Goal: Register for event/course

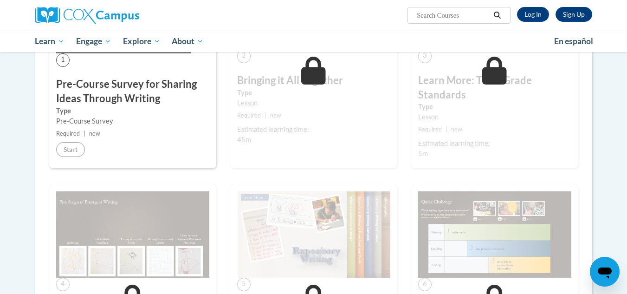
scroll to position [513, 0]
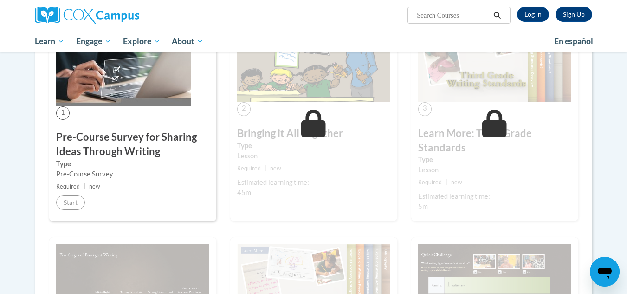
scroll to position [0, 0]
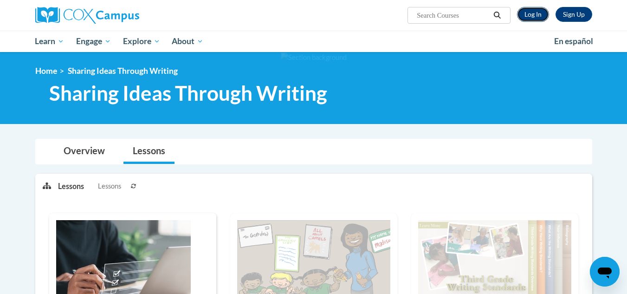
click at [530, 10] on link "Log In" at bounding box center [533, 14] width 32 height 15
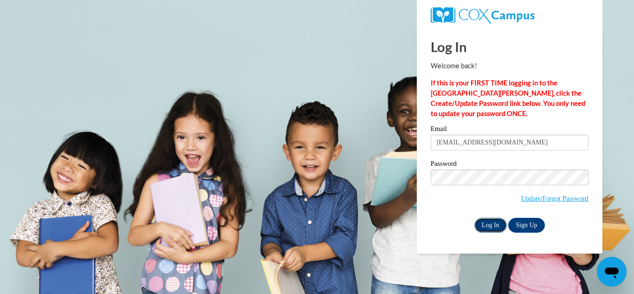
click at [491, 221] on input "Log In" at bounding box center [490, 225] width 32 height 15
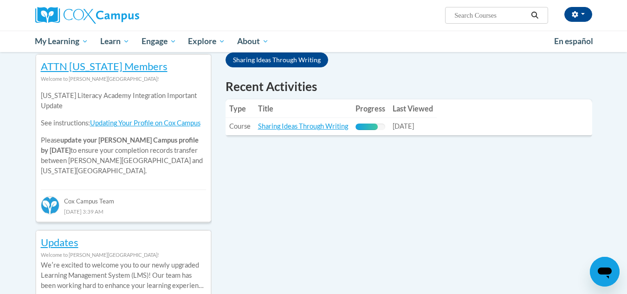
scroll to position [325, 0]
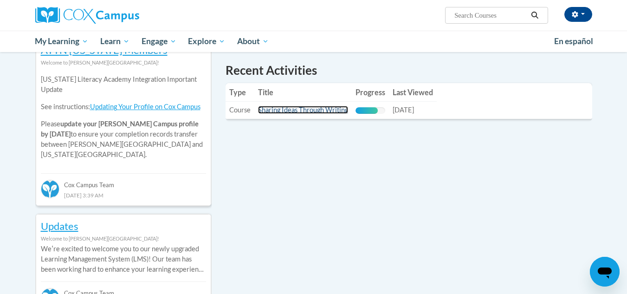
click at [293, 110] on link "Sharing Ideas Through Writing" at bounding box center [303, 110] width 90 height 8
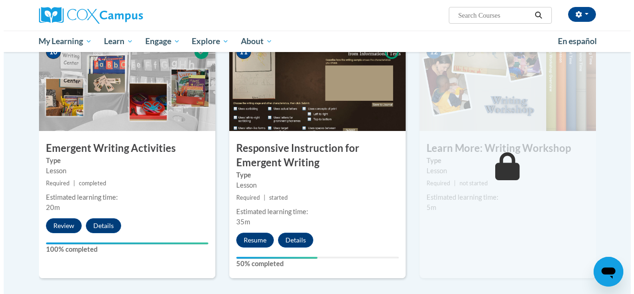
scroll to position [975, 0]
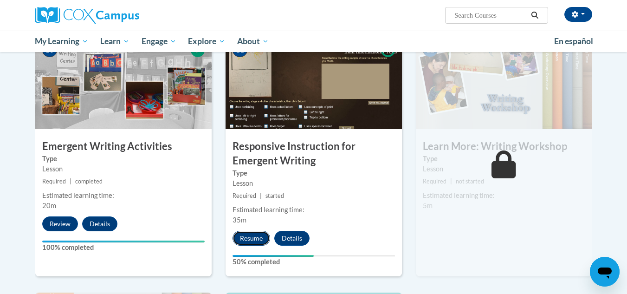
click at [238, 231] on button "Resume" at bounding box center [252, 238] width 38 height 15
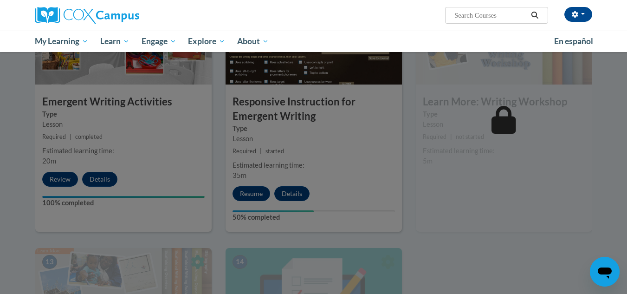
scroll to position [1021, 0]
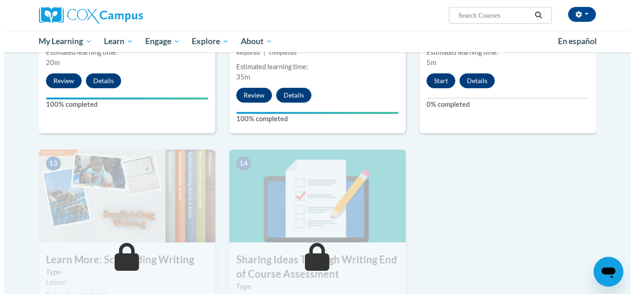
scroll to position [982, 0]
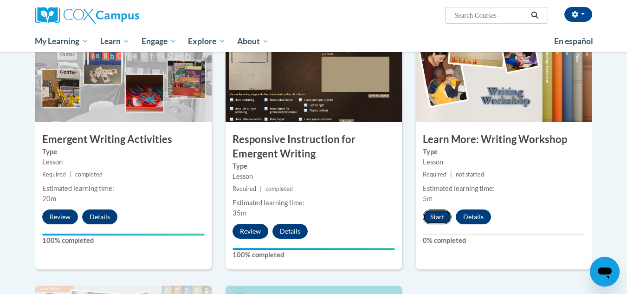
click at [432, 209] on button "Start" at bounding box center [437, 216] width 29 height 15
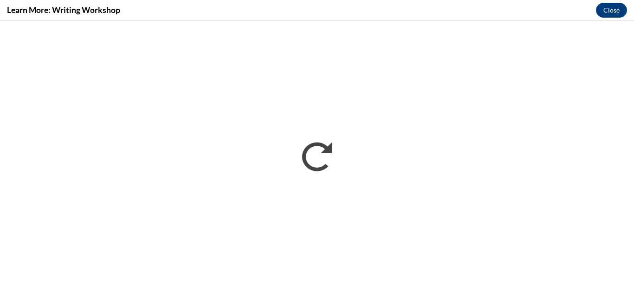
scroll to position [0, 0]
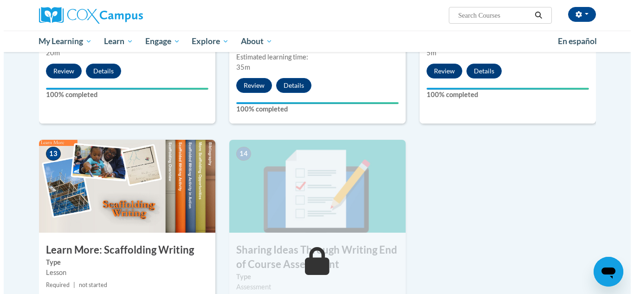
scroll to position [1207, 0]
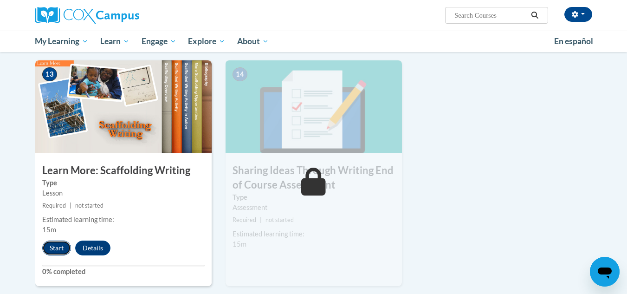
click at [44, 240] on button "Start" at bounding box center [56, 247] width 29 height 15
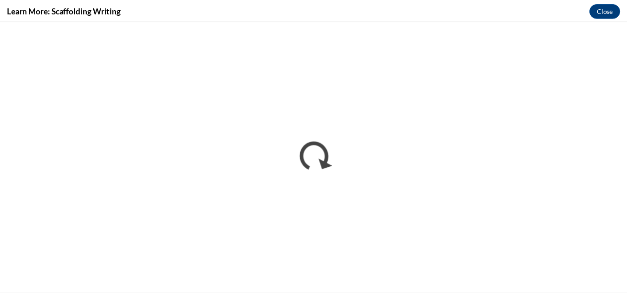
scroll to position [0, 0]
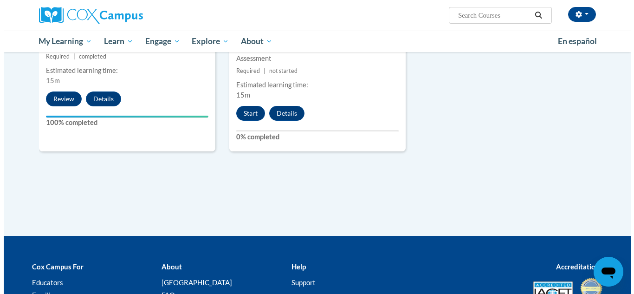
scroll to position [1299, 0]
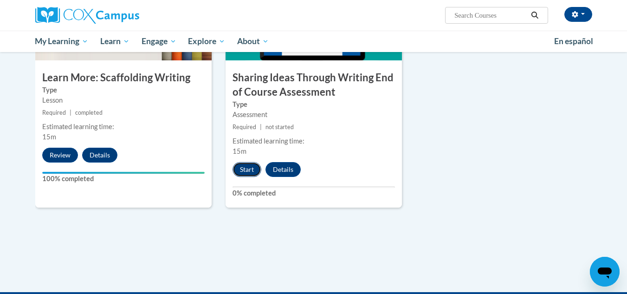
click at [243, 162] on button "Start" at bounding box center [247, 169] width 29 height 15
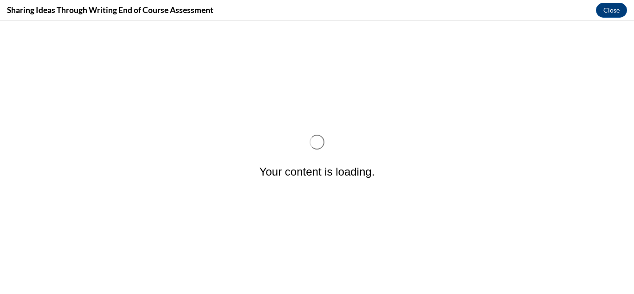
scroll to position [0, 0]
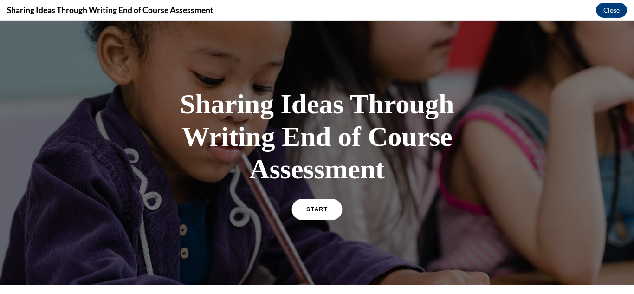
click at [296, 205] on link "START" at bounding box center [316, 209] width 51 height 21
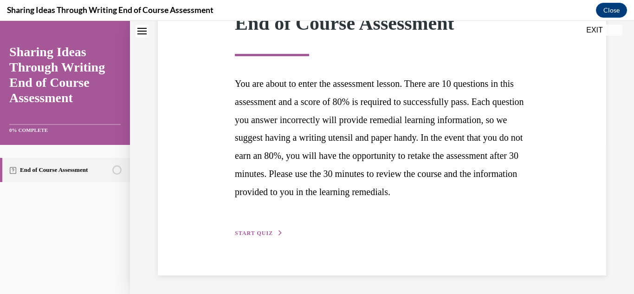
scroll to position [170, 0]
drag, startPoint x: 240, startPoint y: 234, endPoint x: 230, endPoint y: 239, distance: 11.2
click at [230, 239] on div "Step 1 of 1 End of Course Assessment You are about to enter the assessment less…" at bounding box center [382, 107] width 448 height 335
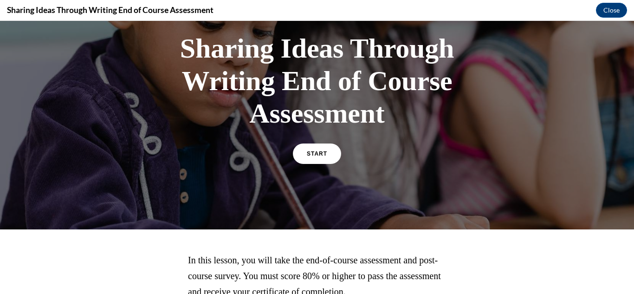
scroll to position [0, 0]
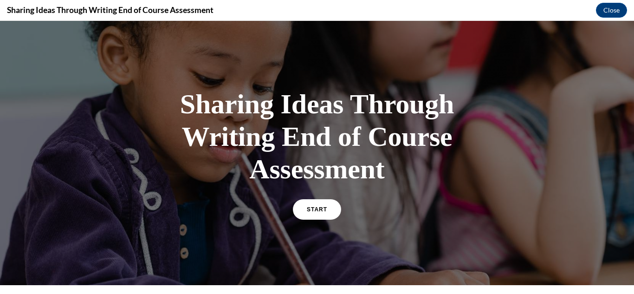
click at [324, 137] on h1 "Sharing Ideas Through Writing End of Course Assessment" at bounding box center [317, 136] width 278 height 97
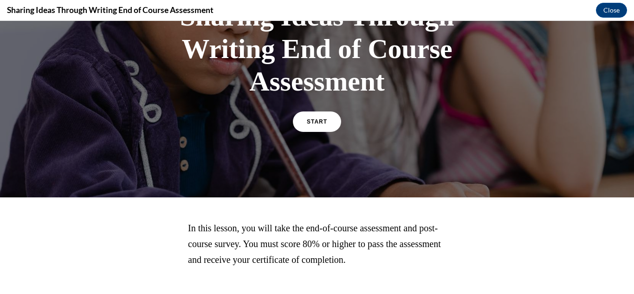
scroll to position [134, 0]
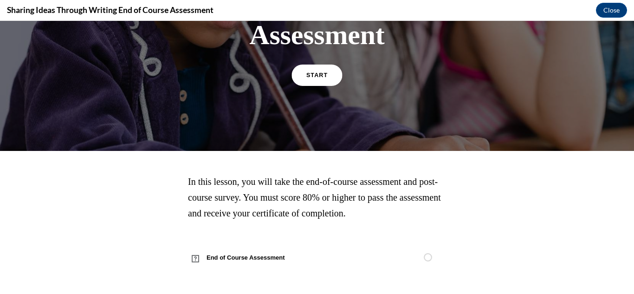
click at [325, 75] on link "START" at bounding box center [316, 75] width 51 height 21
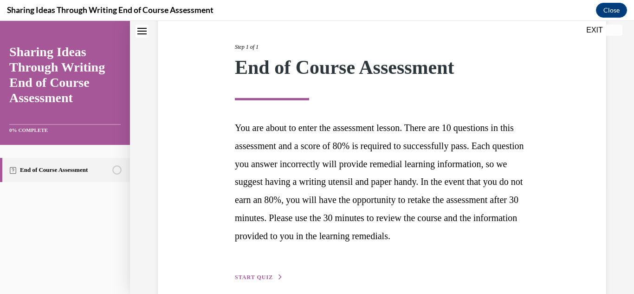
scroll to position [170, 0]
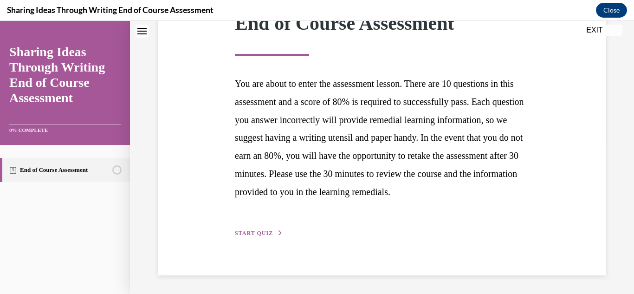
click at [246, 229] on button "START QUIZ" at bounding box center [259, 233] width 48 height 8
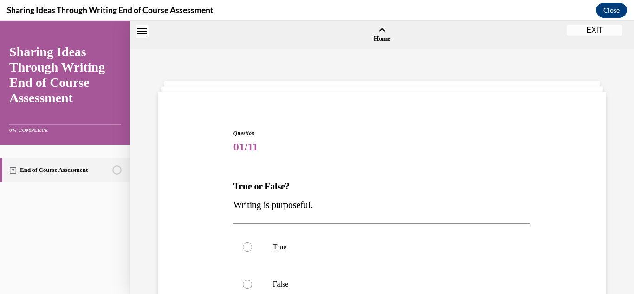
scroll to position [139, 0]
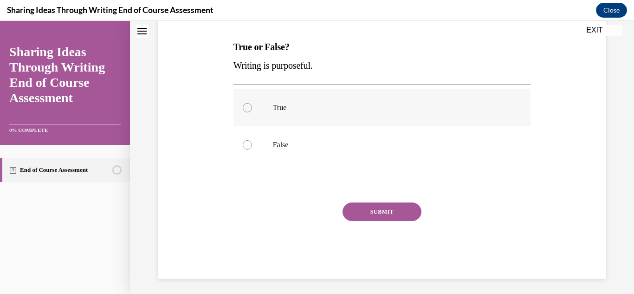
click at [251, 112] on label "True" at bounding box center [381, 107] width 297 height 37
click at [251, 112] on input "True" at bounding box center [247, 107] width 9 height 9
radio input "true"
click at [354, 210] on button "SUBMIT" at bounding box center [381, 211] width 79 height 19
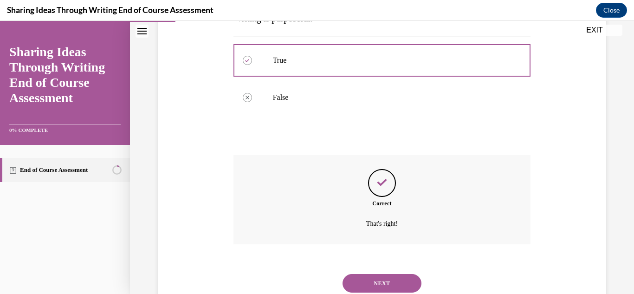
scroll to position [218, 0]
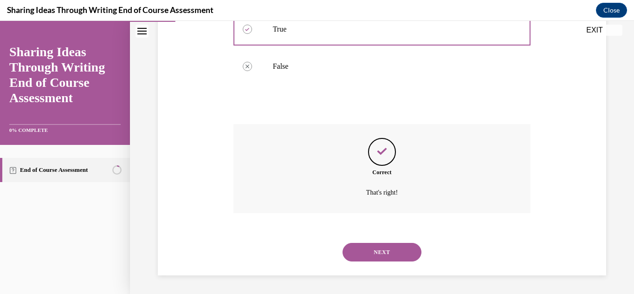
click at [388, 244] on button "NEXT" at bounding box center [381, 252] width 79 height 19
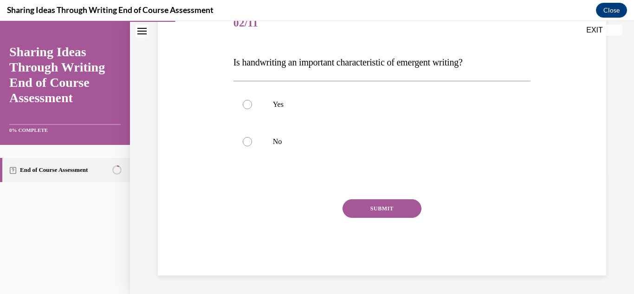
scroll to position [103, 0]
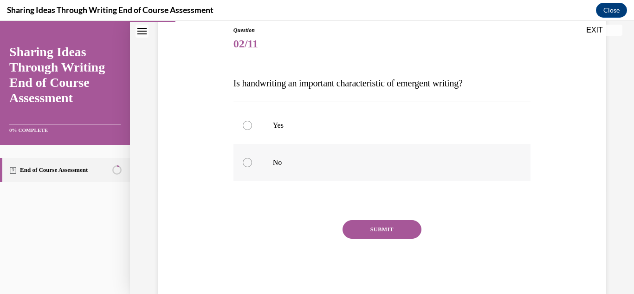
click at [261, 167] on label "No" at bounding box center [381, 162] width 297 height 37
click at [252, 167] on input "No" at bounding box center [247, 162] width 9 height 9
radio input "true"
click at [385, 235] on button "SUBMIT" at bounding box center [381, 229] width 79 height 19
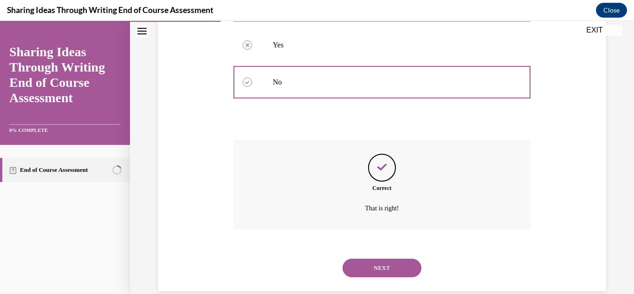
scroll to position [199, 0]
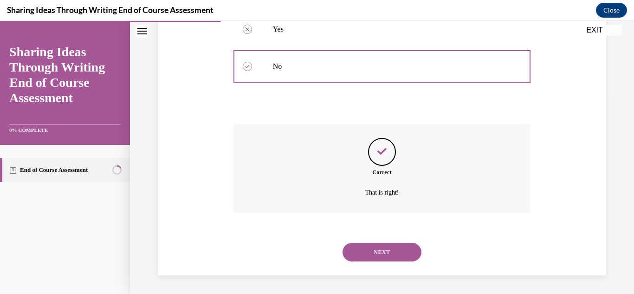
click at [387, 257] on button "NEXT" at bounding box center [381, 252] width 79 height 19
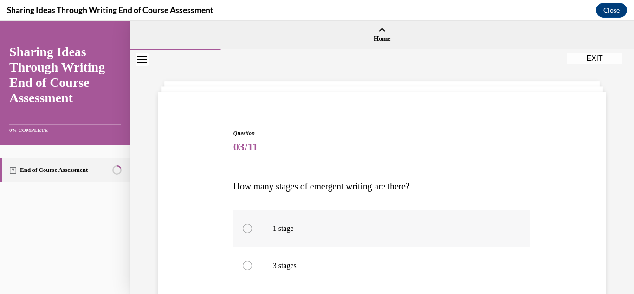
scroll to position [93, 0]
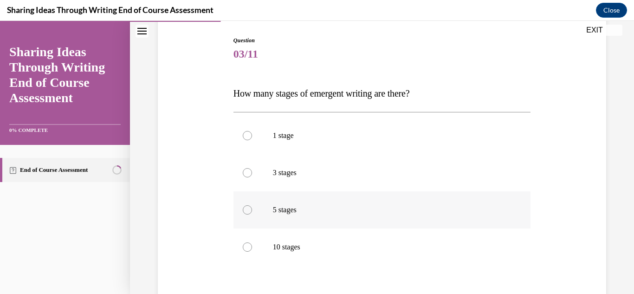
click at [278, 211] on p "5 stages" at bounding box center [390, 209] width 235 height 9
click at [252, 211] on input "5 stages" at bounding box center [247, 209] width 9 height 9
radio input "true"
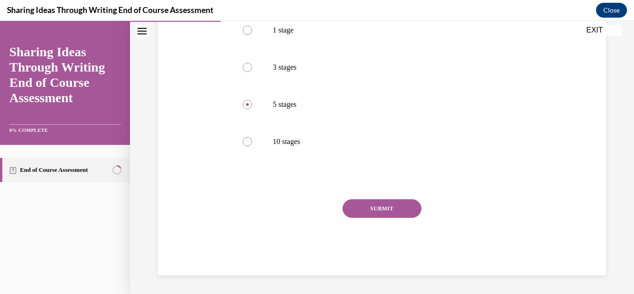
click at [361, 209] on button "SUBMIT" at bounding box center [381, 208] width 79 height 19
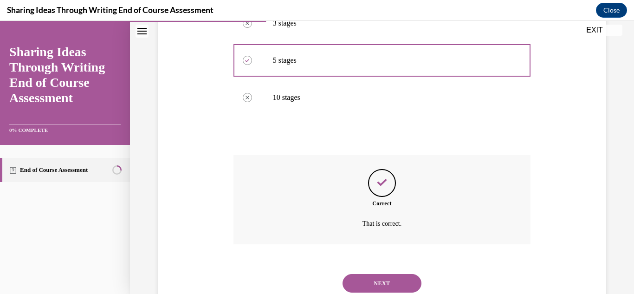
scroll to position [273, 0]
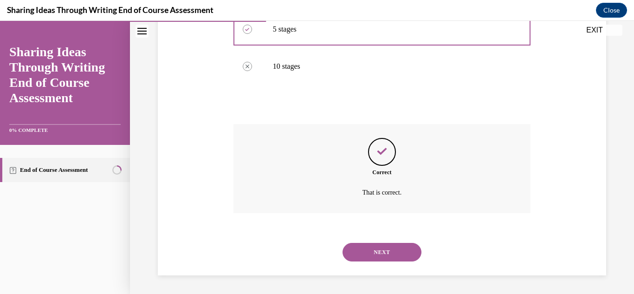
click at [394, 251] on button "NEXT" at bounding box center [381, 252] width 79 height 19
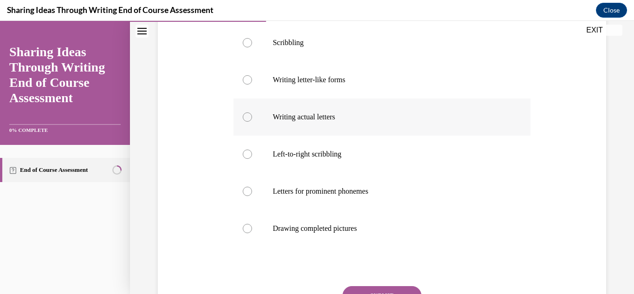
scroll to position [232, 0]
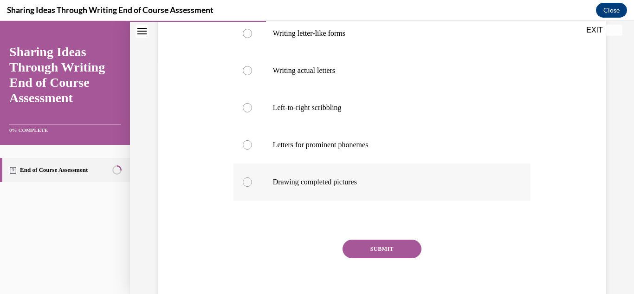
click at [326, 190] on label "Drawing completed pictures" at bounding box center [381, 181] width 297 height 37
click at [252, 187] on input "Drawing completed pictures" at bounding box center [247, 181] width 9 height 9
radio input "true"
drag, startPoint x: 399, startPoint y: 263, endPoint x: 395, endPoint y: 249, distance: 14.0
click at [399, 259] on div "SUBMIT" at bounding box center [381, 262] width 297 height 46
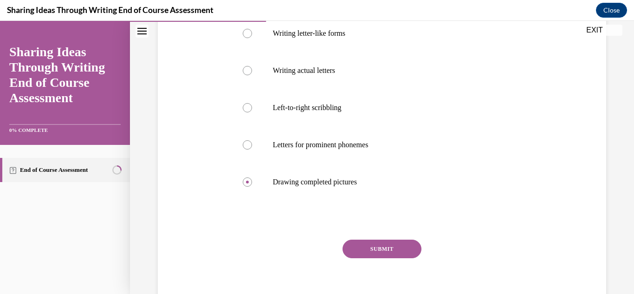
click at [395, 249] on button "SUBMIT" at bounding box center [381, 248] width 79 height 19
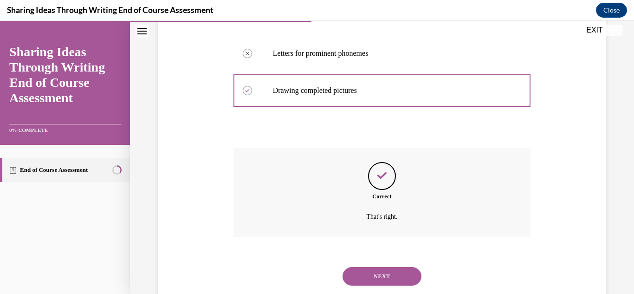
scroll to position [348, 0]
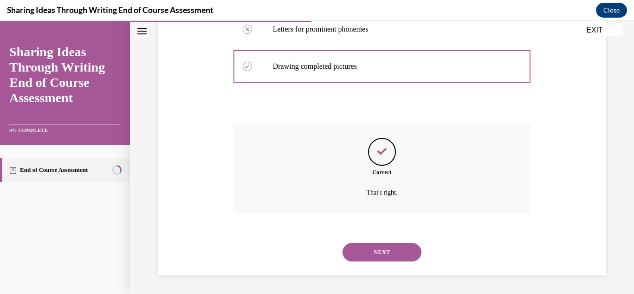
click at [392, 248] on button "NEXT" at bounding box center [381, 252] width 79 height 19
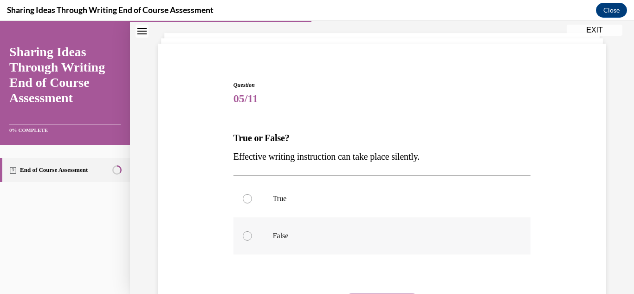
scroll to position [93, 0]
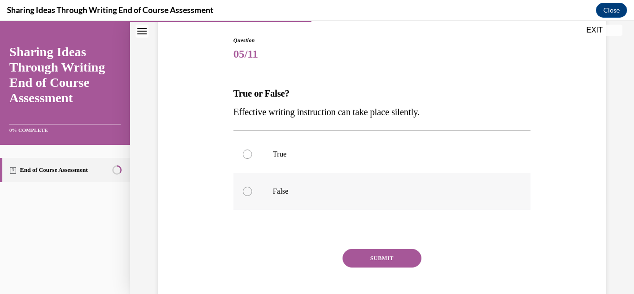
drag, startPoint x: 267, startPoint y: 178, endPoint x: 273, endPoint y: 193, distance: 15.8
click at [269, 184] on label "False" at bounding box center [381, 191] width 297 height 37
click at [252, 187] on input "False" at bounding box center [247, 191] width 9 height 9
radio input "true"
drag, startPoint x: 382, startPoint y: 270, endPoint x: 383, endPoint y: 257, distance: 12.6
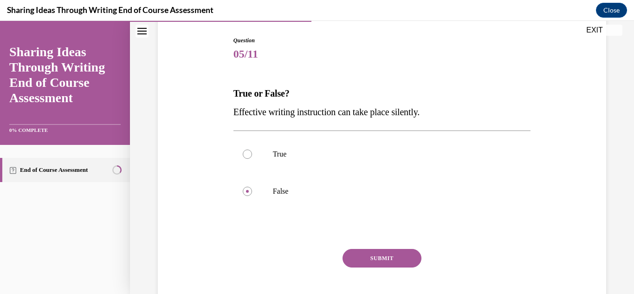
click at [382, 268] on div "SUBMIT" at bounding box center [381, 272] width 297 height 46
click at [383, 257] on button "SUBMIT" at bounding box center [381, 258] width 79 height 19
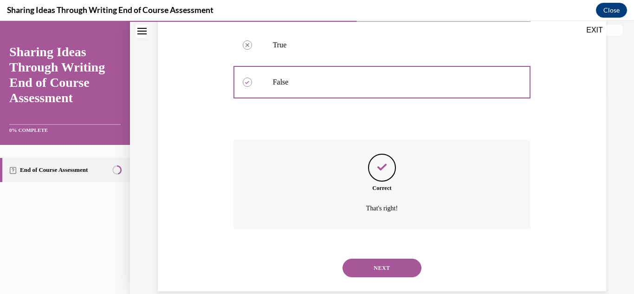
scroll to position [218, 0]
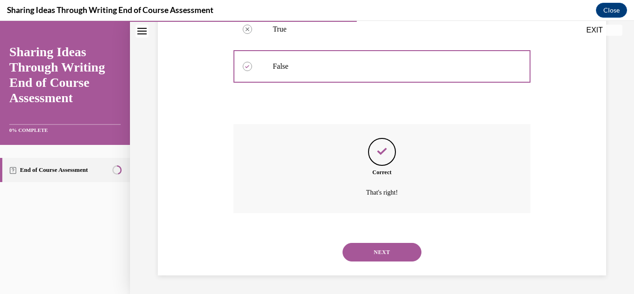
click at [377, 251] on button "NEXT" at bounding box center [381, 252] width 79 height 19
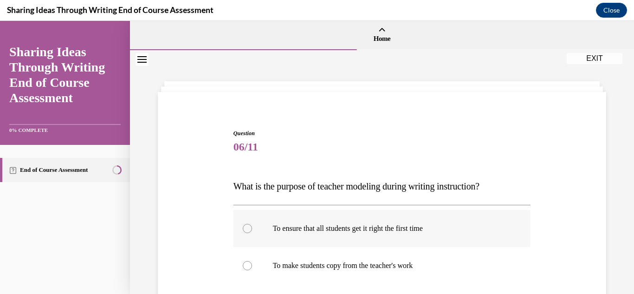
scroll to position [93, 0]
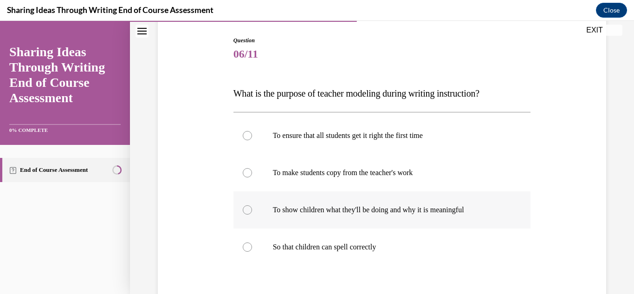
click at [290, 207] on p "To show children what they'll be doing and why it is meaningful" at bounding box center [390, 209] width 235 height 9
click at [252, 207] on input "To show children what they'll be doing and why it is meaningful" at bounding box center [247, 209] width 9 height 9
radio input "true"
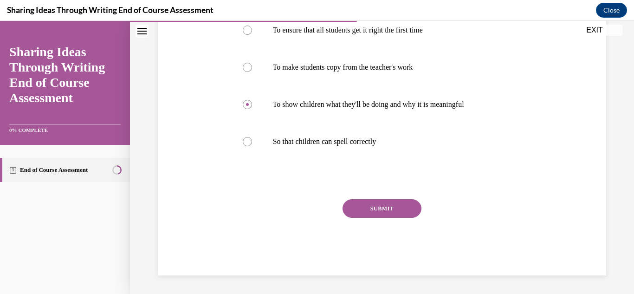
click at [374, 205] on button "SUBMIT" at bounding box center [381, 208] width 79 height 19
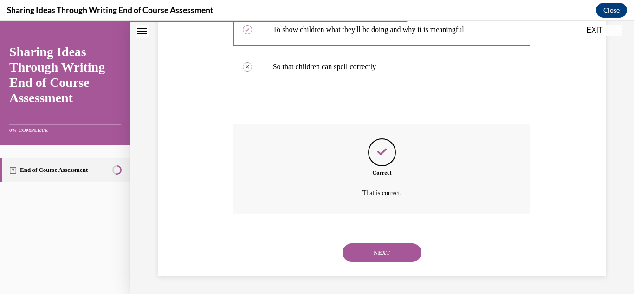
scroll to position [273, 0]
click at [389, 247] on button "NEXT" at bounding box center [381, 252] width 79 height 19
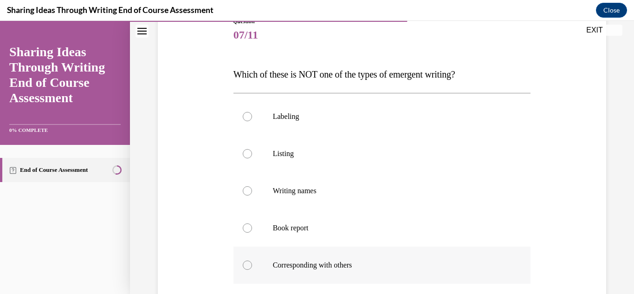
scroll to position [139, 0]
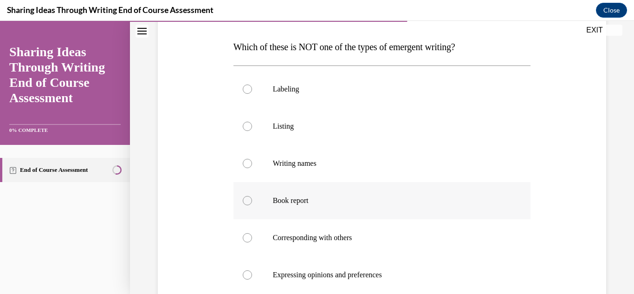
click at [301, 204] on p "Book report" at bounding box center [390, 200] width 235 height 9
click at [252, 204] on input "Book report" at bounding box center [247, 200] width 9 height 9
radio input "true"
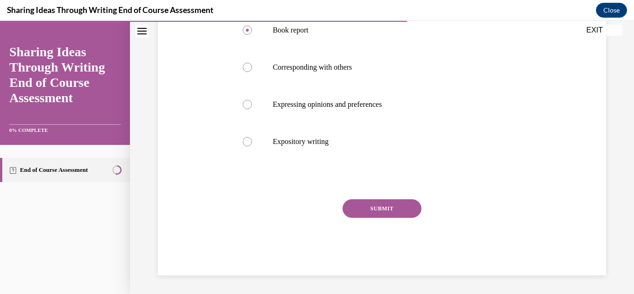
click at [366, 208] on button "SUBMIT" at bounding box center [381, 208] width 79 height 19
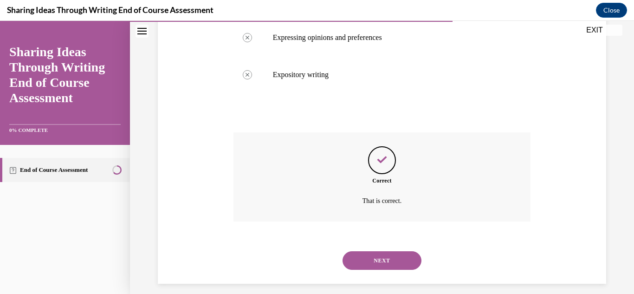
scroll to position [385, 0]
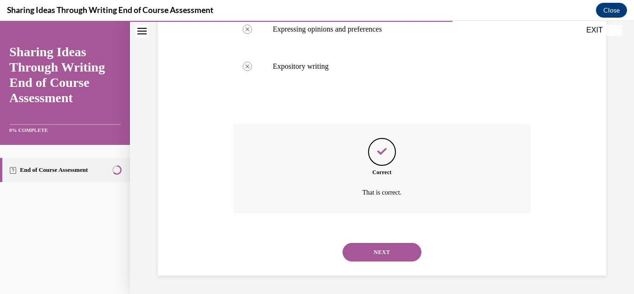
click at [388, 246] on button "NEXT" at bounding box center [381, 252] width 79 height 19
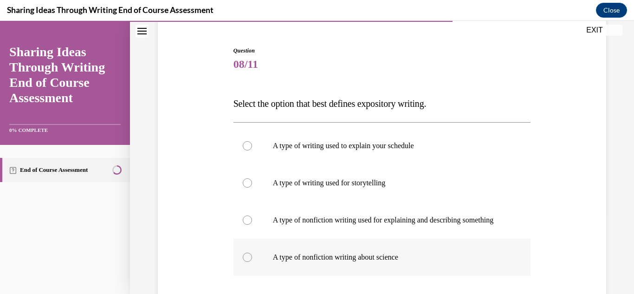
scroll to position [93, 0]
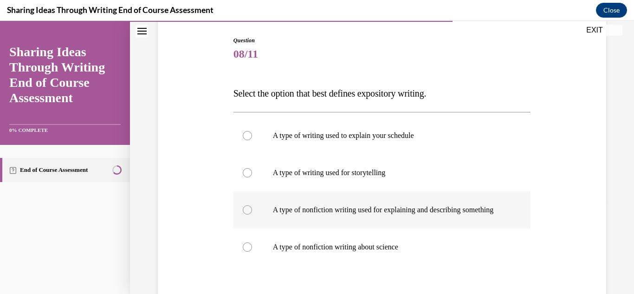
click at [324, 214] on p "A type of nonfiction writing used for explaining and describing something" at bounding box center [390, 209] width 235 height 9
click at [252, 214] on input "A type of nonfiction writing used for explaining and describing something" at bounding box center [247, 209] width 9 height 9
radio input "true"
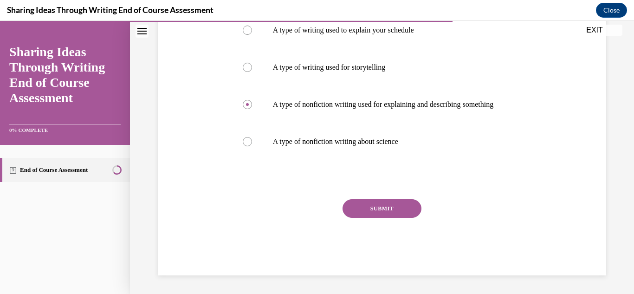
click at [387, 213] on button "SUBMIT" at bounding box center [381, 208] width 79 height 19
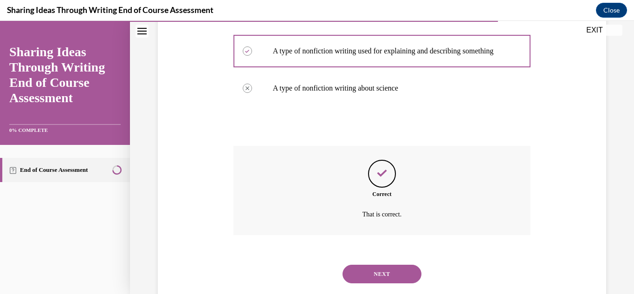
scroll to position [283, 0]
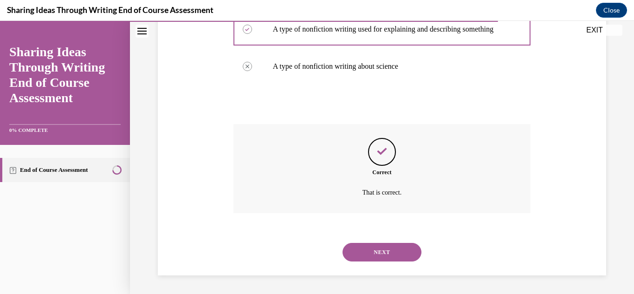
click at [371, 257] on button "NEXT" at bounding box center [381, 252] width 79 height 19
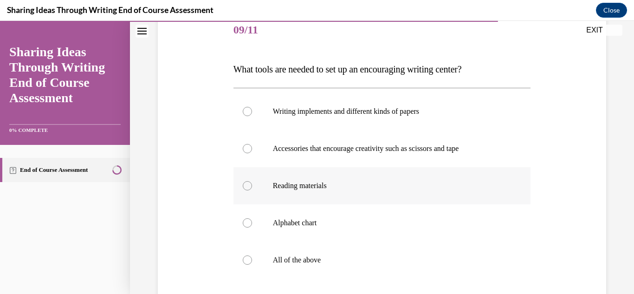
scroll to position [139, 0]
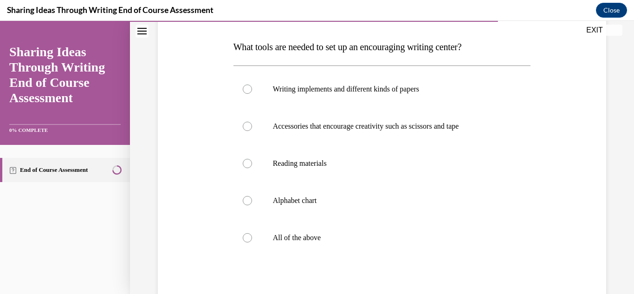
click at [181, 256] on div "Question 09/11 What tools are needed to set up an encouraging writing center? W…" at bounding box center [381, 166] width 453 height 409
click at [282, 230] on label "All of the above" at bounding box center [381, 237] width 297 height 37
click at [282, 236] on p "All of the above" at bounding box center [390, 237] width 235 height 9
click at [239, 239] on label "All of the above" at bounding box center [381, 237] width 297 height 37
click at [243, 239] on input "All of the above" at bounding box center [247, 237] width 9 height 9
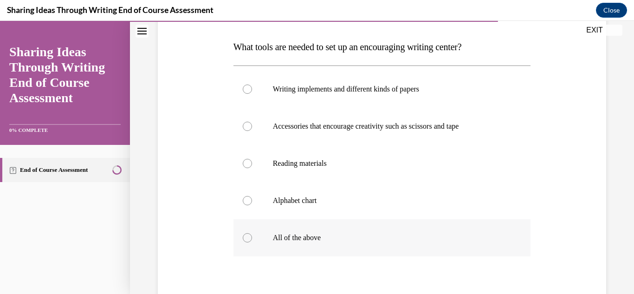
radio input "true"
click at [245, 239] on div at bounding box center [247, 237] width 9 height 9
click at [245, 239] on input "All of the above" at bounding box center [247, 237] width 9 height 9
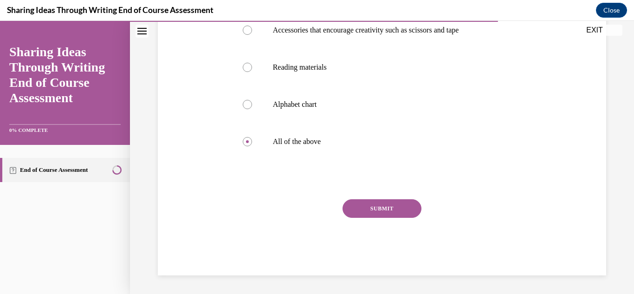
drag, startPoint x: 371, startPoint y: 199, endPoint x: 363, endPoint y: 212, distance: 15.4
click at [366, 208] on div "Question 09/11 What tools are needed to set up an encouraging writing center? W…" at bounding box center [381, 84] width 297 height 381
click at [363, 213] on button "SUBMIT" at bounding box center [381, 208] width 79 height 19
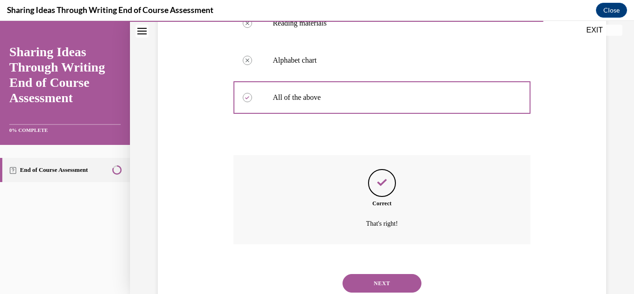
scroll to position [310, 0]
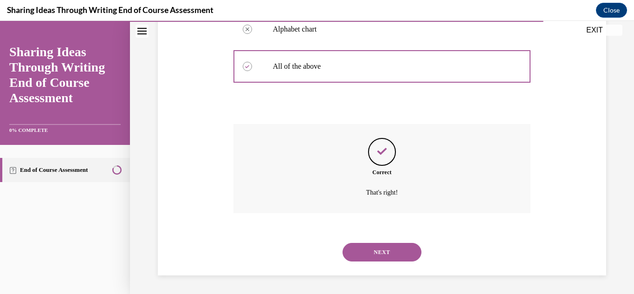
click at [389, 271] on div "SUBMIT NEXT" at bounding box center [381, 251] width 297 height 48
click at [387, 259] on button "NEXT" at bounding box center [381, 252] width 79 height 19
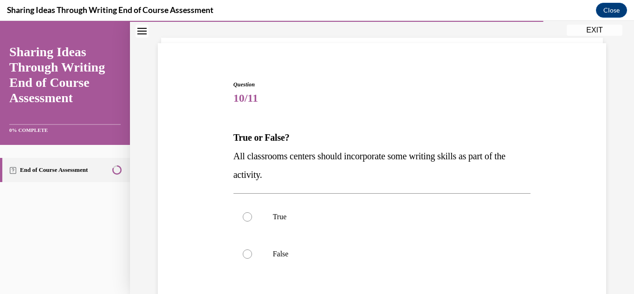
scroll to position [93, 0]
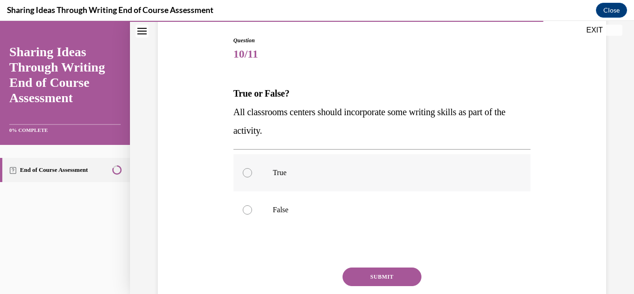
click at [277, 179] on label "True" at bounding box center [381, 172] width 297 height 37
click at [252, 177] on input "True" at bounding box center [247, 172] width 9 height 9
radio input "true"
click at [361, 270] on button "SUBMIT" at bounding box center [381, 276] width 79 height 19
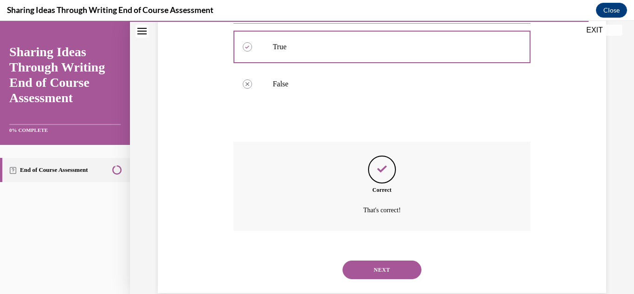
scroll to position [236, 0]
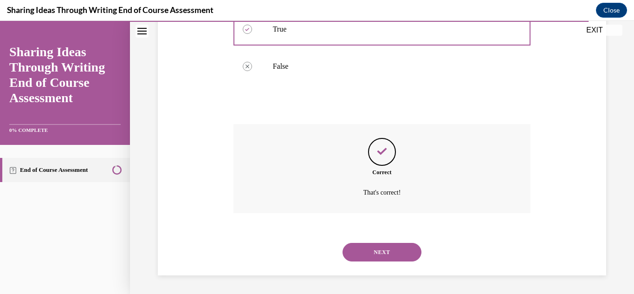
click at [383, 253] on button "NEXT" at bounding box center [381, 252] width 79 height 19
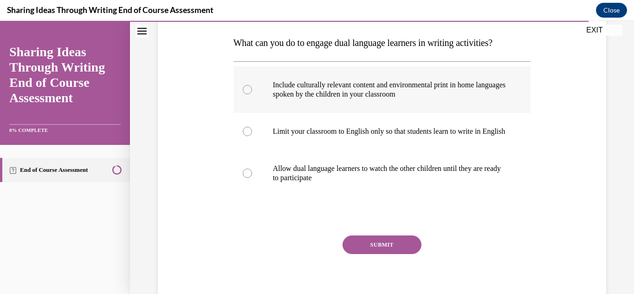
scroll to position [93, 0]
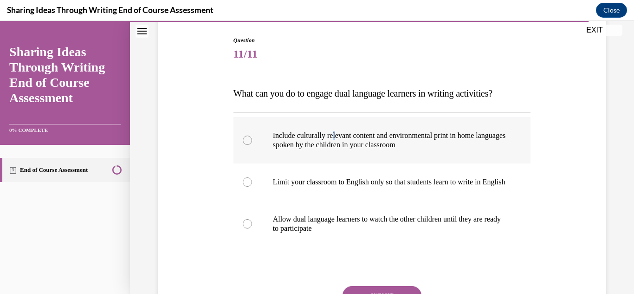
click at [335, 137] on p "Include culturally relevant content and environmental print in home languages s…" at bounding box center [390, 140] width 235 height 19
click at [319, 146] on p "Include culturally relevant content and environmental print in home languages s…" at bounding box center [390, 140] width 235 height 19
click at [252, 145] on input "Include culturally relevant content and environmental print in home languages s…" at bounding box center [247, 140] width 9 height 9
radio input "true"
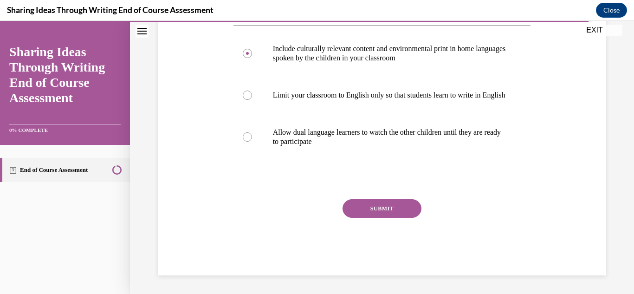
click at [376, 207] on button "SUBMIT" at bounding box center [381, 208] width 79 height 19
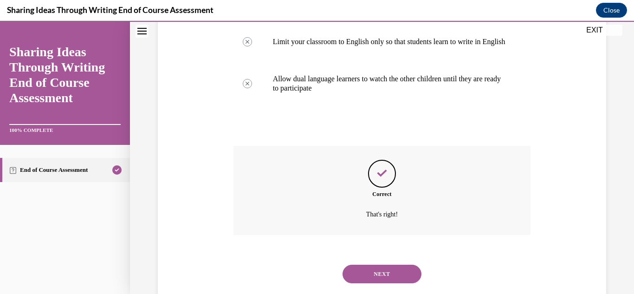
scroll to position [264, 0]
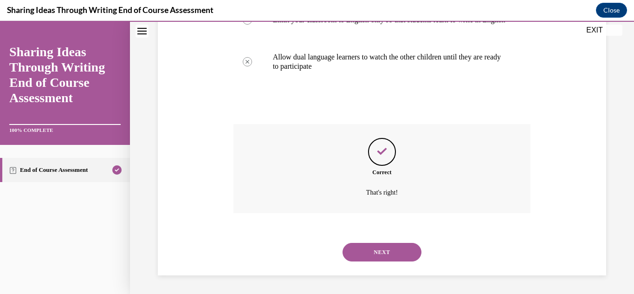
click at [373, 247] on button "NEXT" at bounding box center [381, 252] width 79 height 19
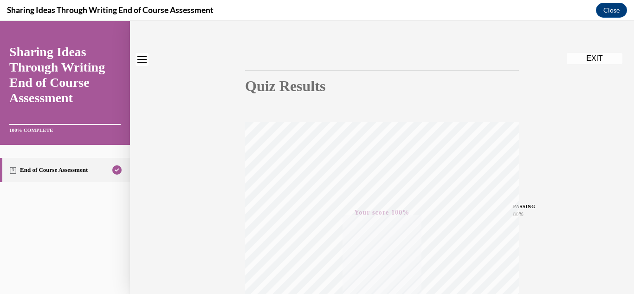
scroll to position [0, 0]
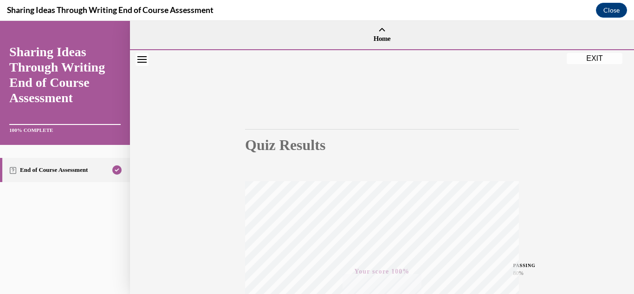
click at [599, 61] on button "EXIT" at bounding box center [595, 58] width 56 height 11
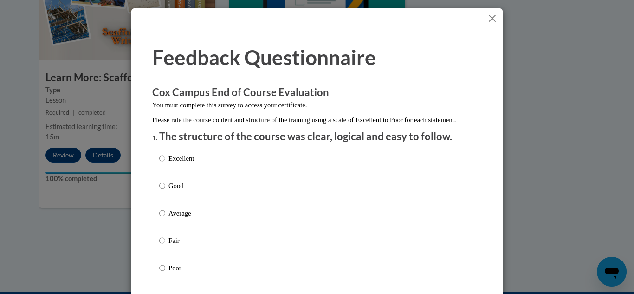
click at [173, 191] on p "Good" at bounding box center [181, 186] width 26 height 10
click at [165, 191] on input "Good" at bounding box center [162, 186] width 6 height 10
radio input "true"
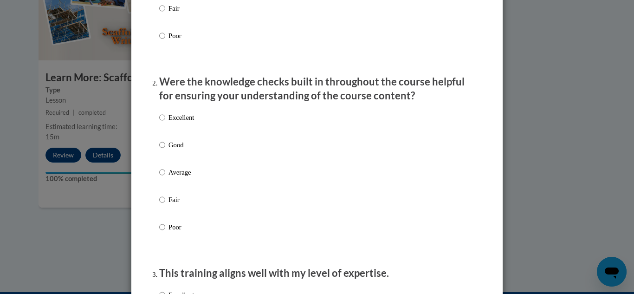
click at [179, 150] on p "Good" at bounding box center [181, 145] width 26 height 10
click at [165, 150] on input "Good" at bounding box center [162, 145] width 6 height 10
radio input "true"
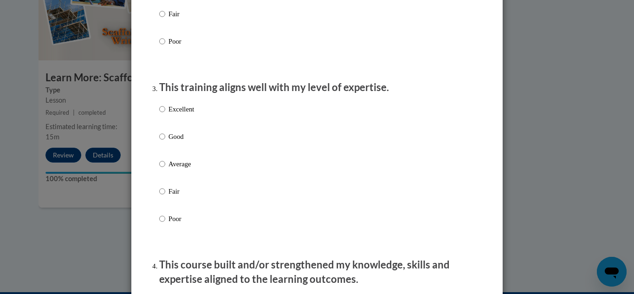
click at [181, 142] on p "Good" at bounding box center [181, 136] width 26 height 10
click at [165, 142] on input "Good" at bounding box center [162, 136] width 6 height 10
radio input "true"
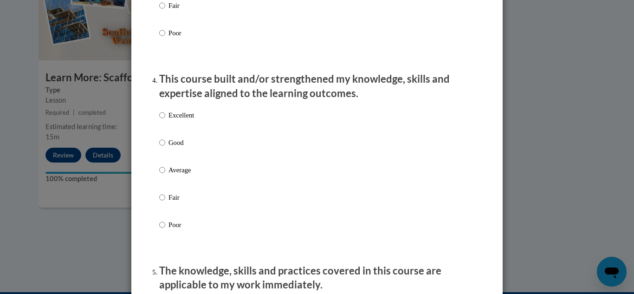
click at [181, 148] on p "Good" at bounding box center [181, 142] width 26 height 10
click at [165, 148] on input "Good" at bounding box center [162, 142] width 6 height 10
radio input "true"
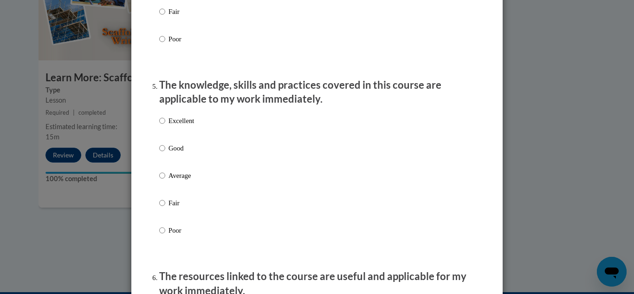
click at [185, 153] on p "Good" at bounding box center [181, 148] width 26 height 10
click at [165, 153] on input "Good" at bounding box center [162, 148] width 6 height 10
radio input "true"
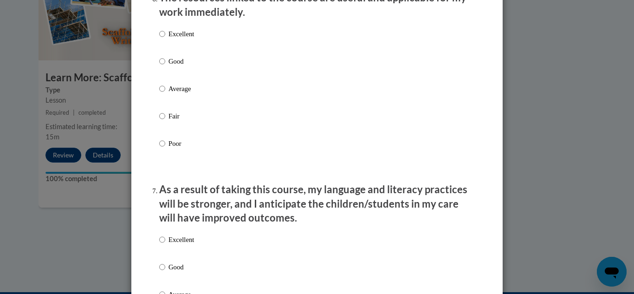
click at [172, 66] on p "Good" at bounding box center [181, 61] width 26 height 10
click at [165, 66] on input "Good" at bounding box center [162, 61] width 6 height 10
radio input "true"
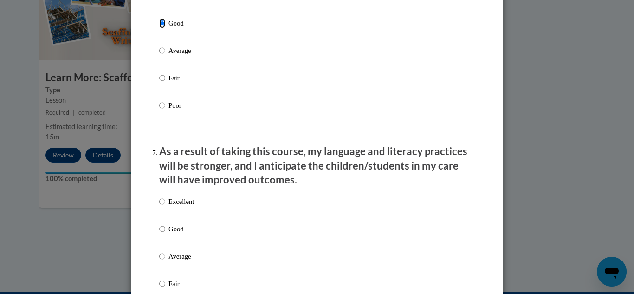
scroll to position [1207, 0]
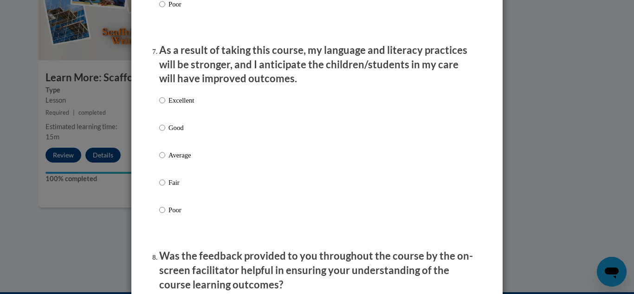
drag, startPoint x: 172, startPoint y: 134, endPoint x: 172, endPoint y: 143, distance: 8.8
click at [171, 133] on p "Good" at bounding box center [181, 128] width 26 height 10
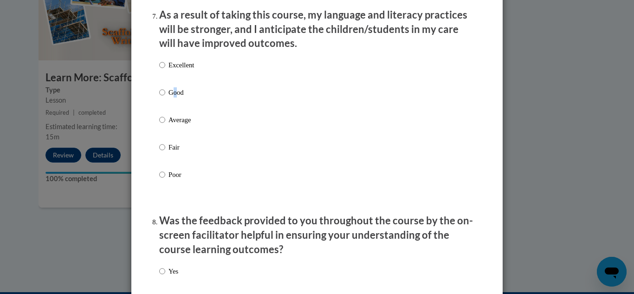
scroll to position [1346, 0]
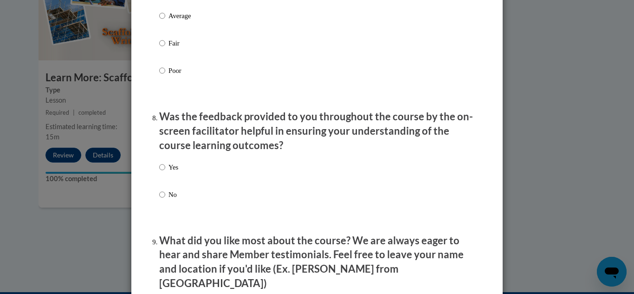
click at [159, 21] on input "Average" at bounding box center [162, 16] width 6 height 10
radio input "true"
click at [159, 21] on input "Average" at bounding box center [162, 16] width 6 height 10
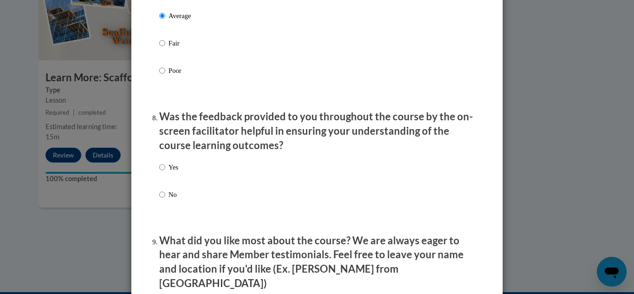
click at [168, 172] on p "Yes" at bounding box center [173, 167] width 10 height 10
click at [165, 172] on input "Yes" at bounding box center [162, 167] width 6 height 10
radio input "true"
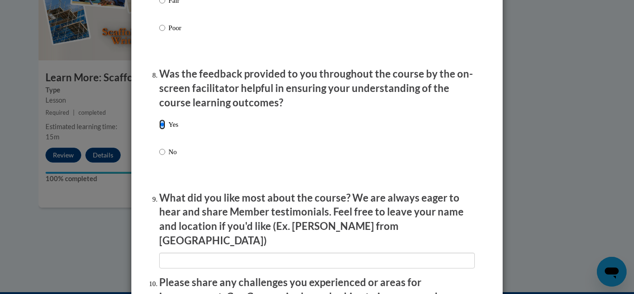
scroll to position [1485, 0]
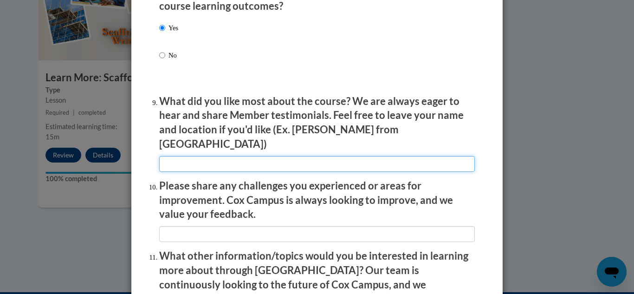
click at [170, 156] on input "textbox" at bounding box center [317, 164] width 316 height 16
click at [163, 156] on input "textbox" at bounding box center [317, 164] width 316 height 16
type input "great"
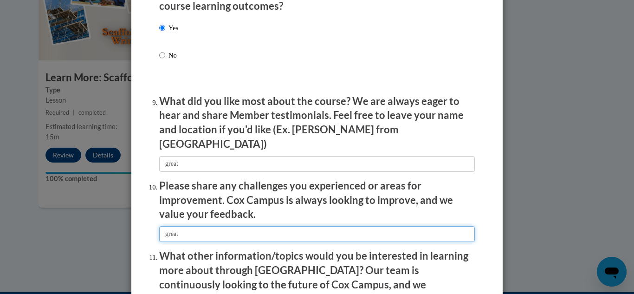
type input "great"
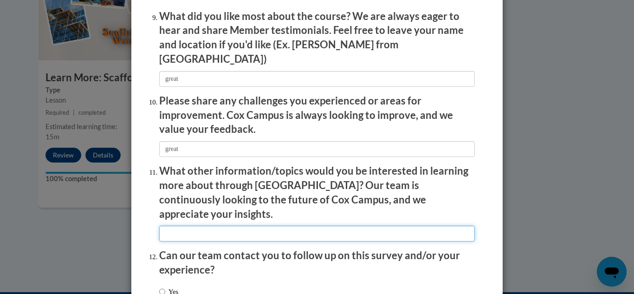
scroll to position [1634, 0]
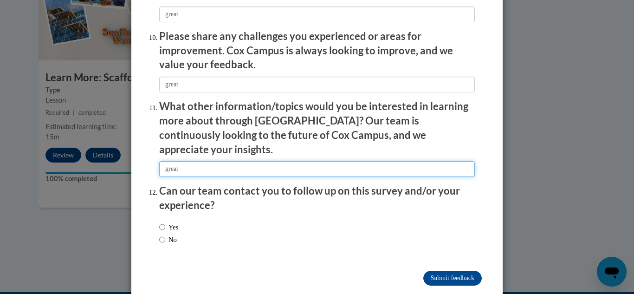
type input "great"
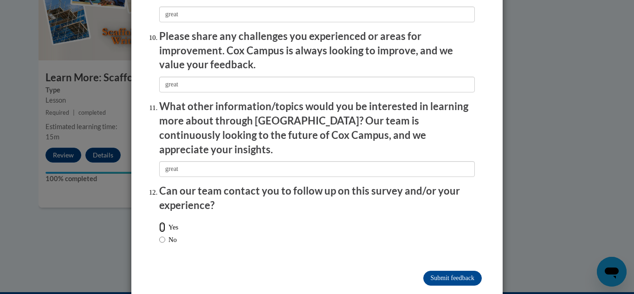
click at [423, 271] on input "Submit feedback" at bounding box center [452, 278] width 58 height 15
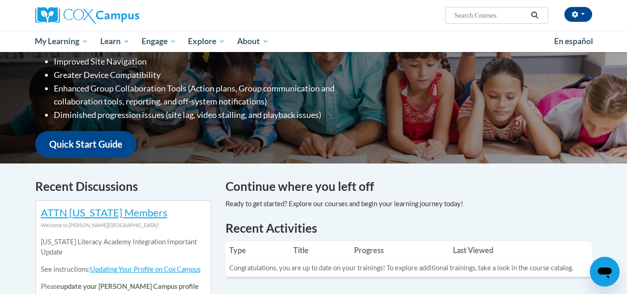
scroll to position [46, 0]
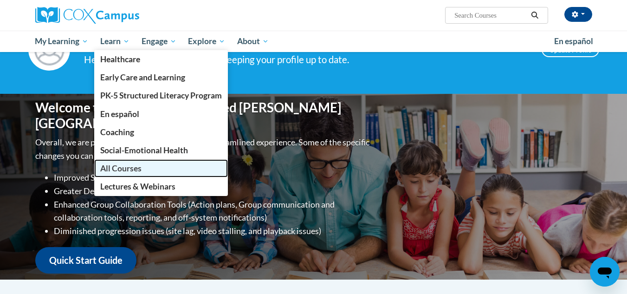
click at [150, 173] on link "All Courses" at bounding box center [161, 168] width 134 height 18
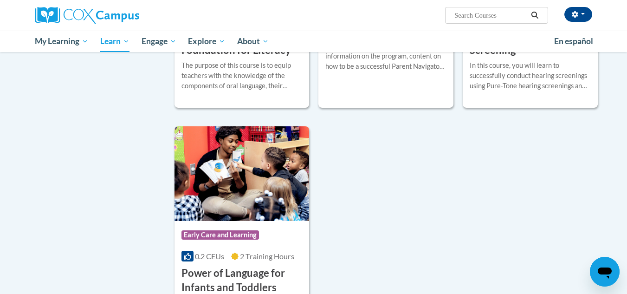
scroll to position [2181, 0]
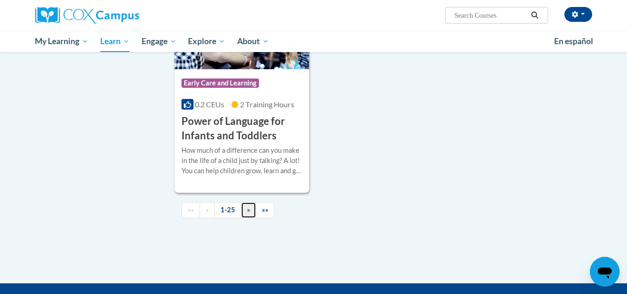
click at [244, 218] on link "»" at bounding box center [248, 210] width 15 height 16
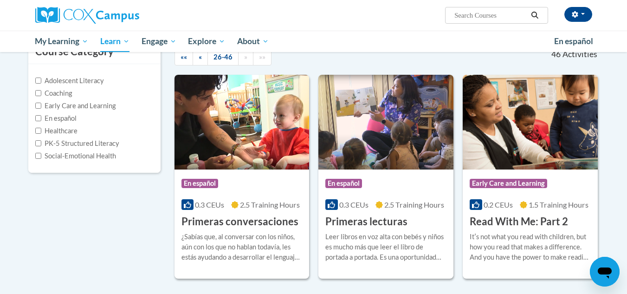
scroll to position [0, 0]
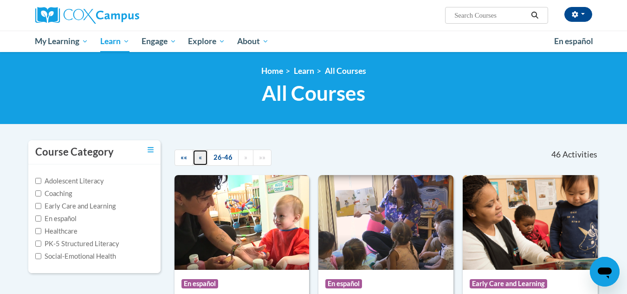
click at [200, 159] on span "«" at bounding box center [200, 157] width 3 height 8
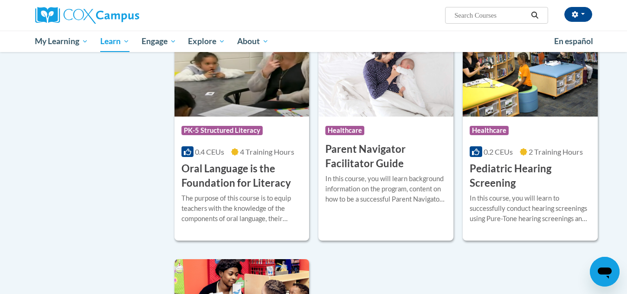
scroll to position [1903, 0]
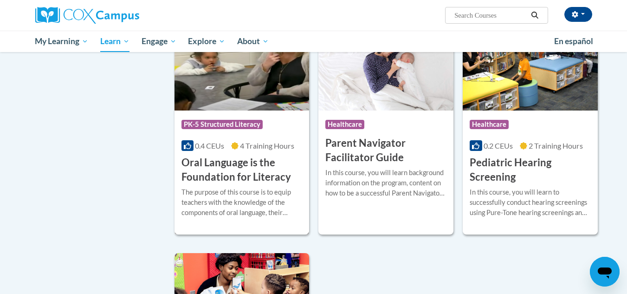
click at [218, 182] on h3 "Oral Language is the Foundation for Literacy" at bounding box center [241, 169] width 121 height 29
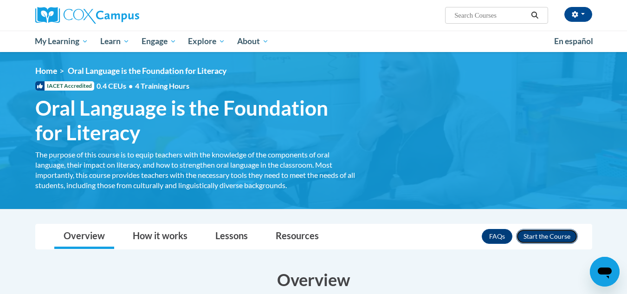
click at [560, 234] on button "Enroll" at bounding box center [547, 236] width 62 height 15
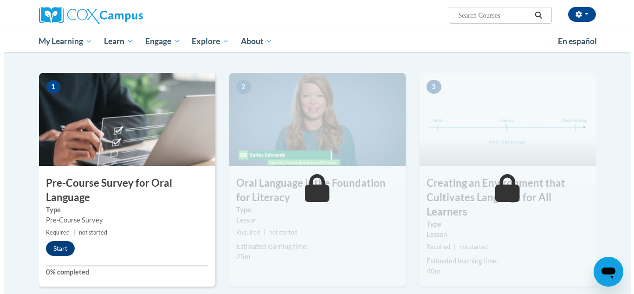
scroll to position [186, 0]
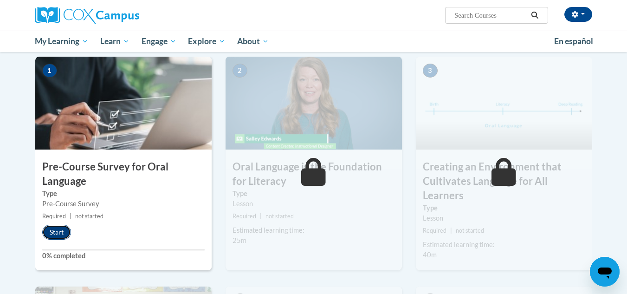
click at [61, 234] on button "Start" at bounding box center [56, 232] width 29 height 15
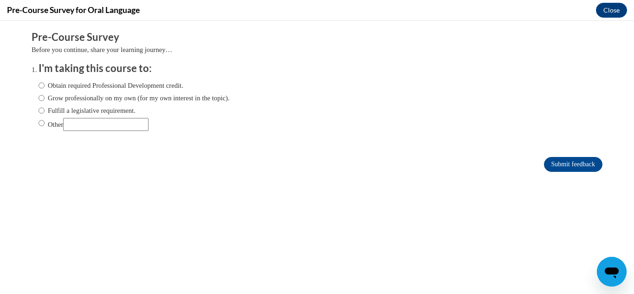
scroll to position [0, 0]
click at [77, 85] on label "Obtain required Professional Development credit." at bounding box center [111, 85] width 145 height 10
click at [45, 85] on input "Obtain required Professional Development credit." at bounding box center [42, 85] width 6 height 10
radio input "true"
click at [558, 158] on input "Submit feedback" at bounding box center [573, 164] width 58 height 15
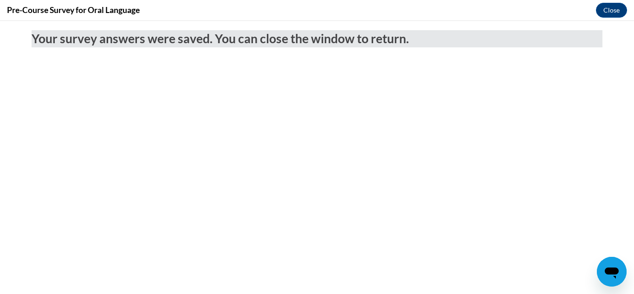
click at [611, 1] on div "Pre-Course Survey for Oral Language Close" at bounding box center [317, 10] width 634 height 21
click at [608, 12] on button "Close" at bounding box center [611, 10] width 31 height 15
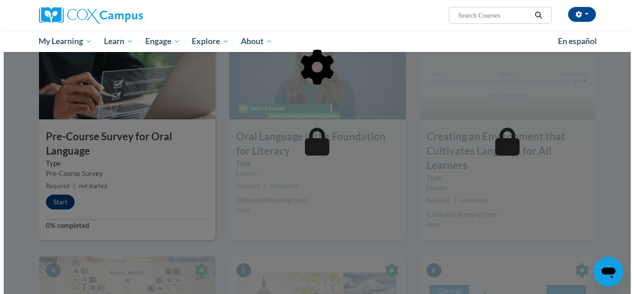
scroll to position [232, 0]
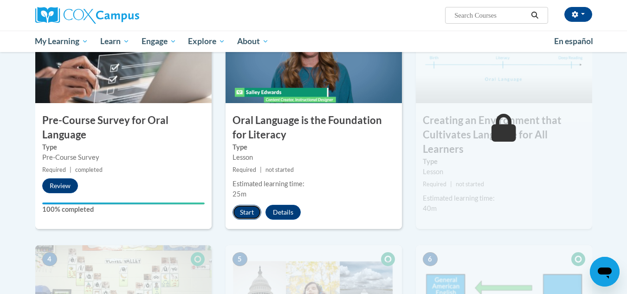
click at [245, 217] on button "Start" at bounding box center [247, 212] width 29 height 15
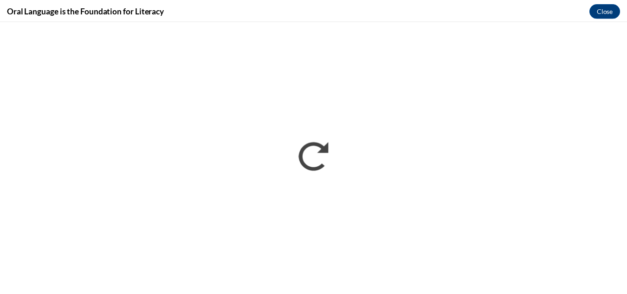
scroll to position [0, 0]
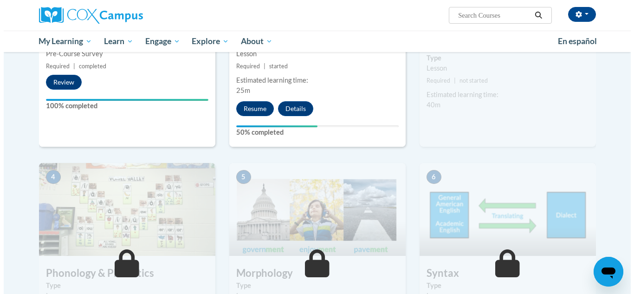
scroll to position [371, 0]
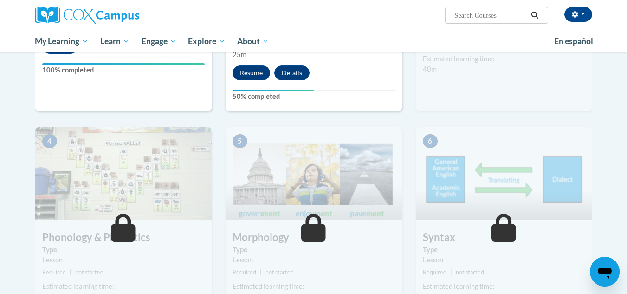
click at [239, 74] on button "Resume" at bounding box center [252, 72] width 38 height 15
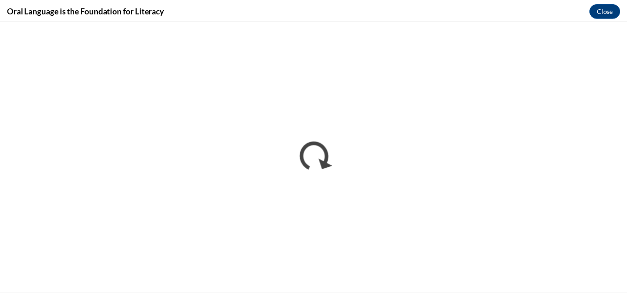
scroll to position [0, 0]
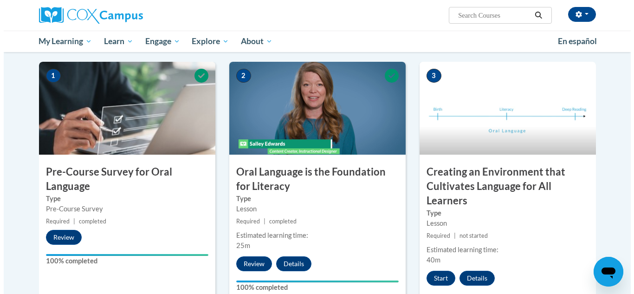
scroll to position [186, 0]
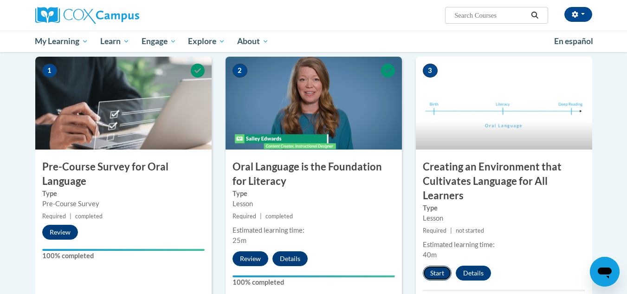
click at [430, 271] on button "Start" at bounding box center [437, 272] width 29 height 15
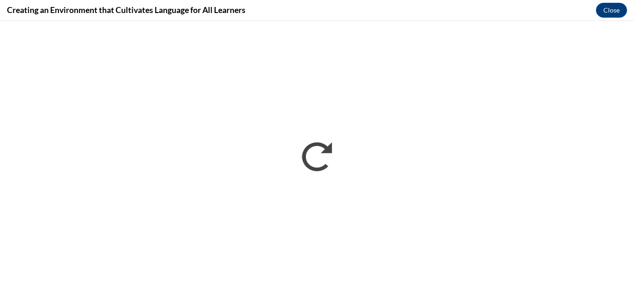
scroll to position [0, 0]
